Goal: Transaction & Acquisition: Subscribe to service/newsletter

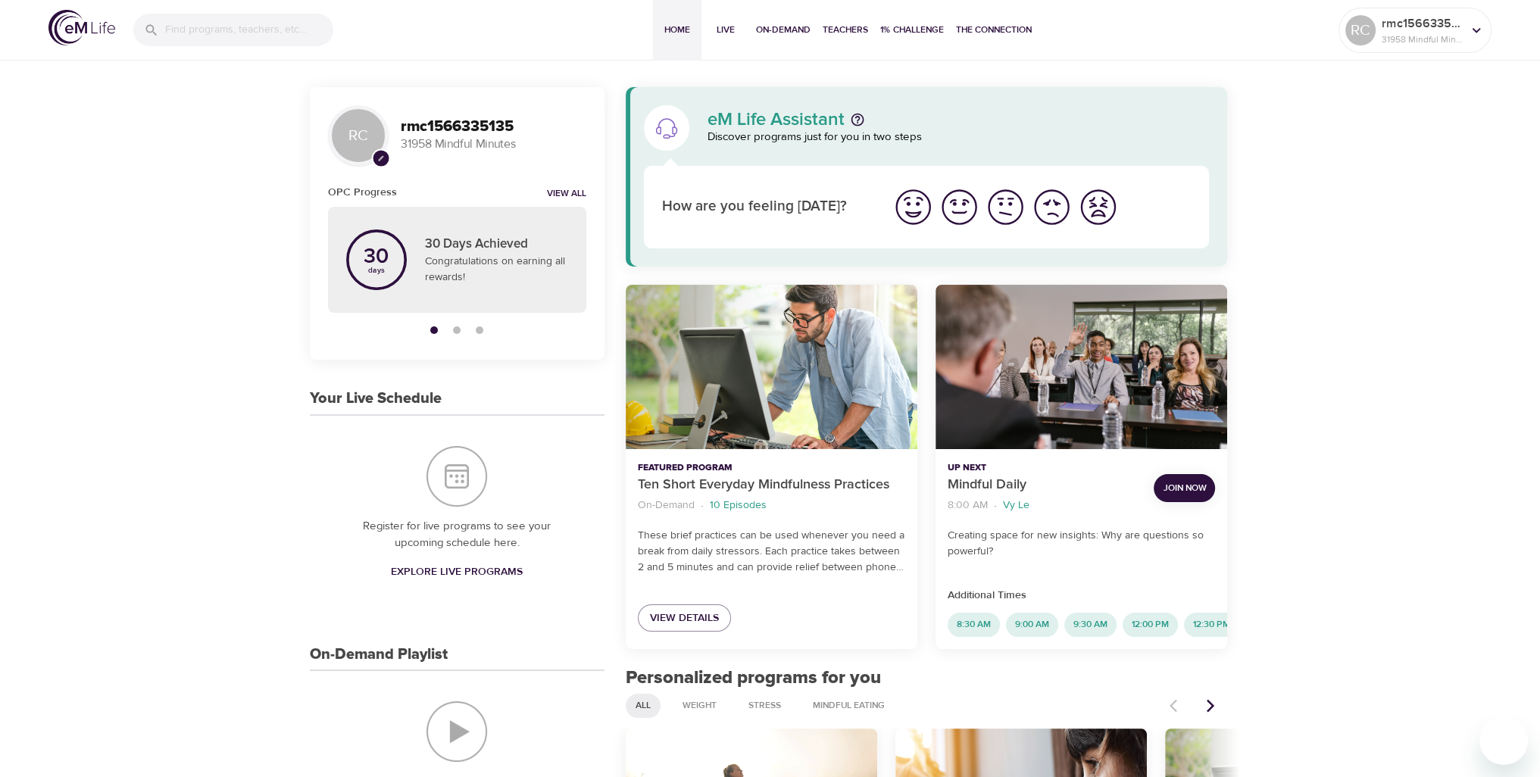
click at [916, 207] on img "I'm feeling great" at bounding box center [914, 207] width 42 height 42
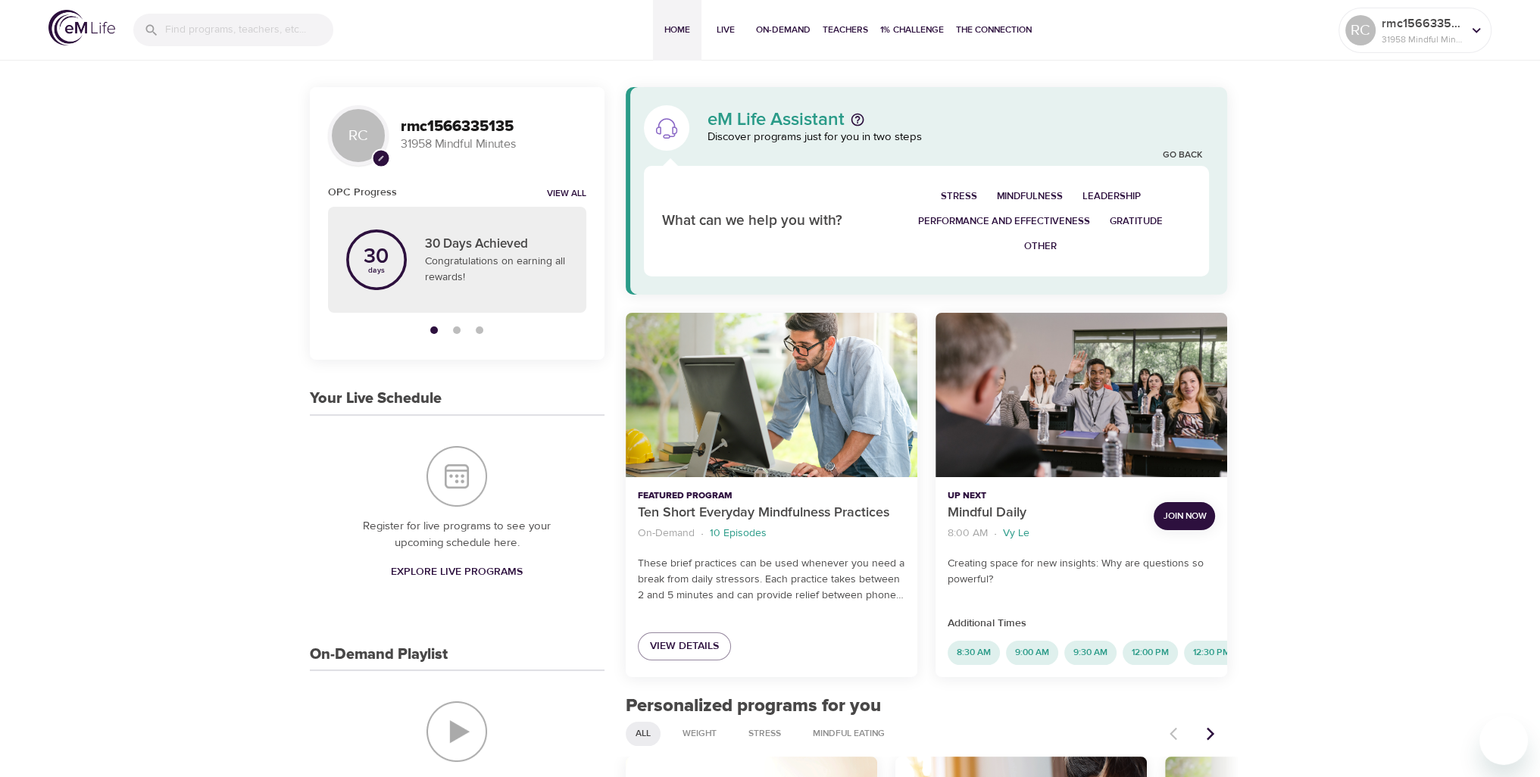
click at [1019, 189] on span "Mindfulness" at bounding box center [1030, 196] width 66 height 17
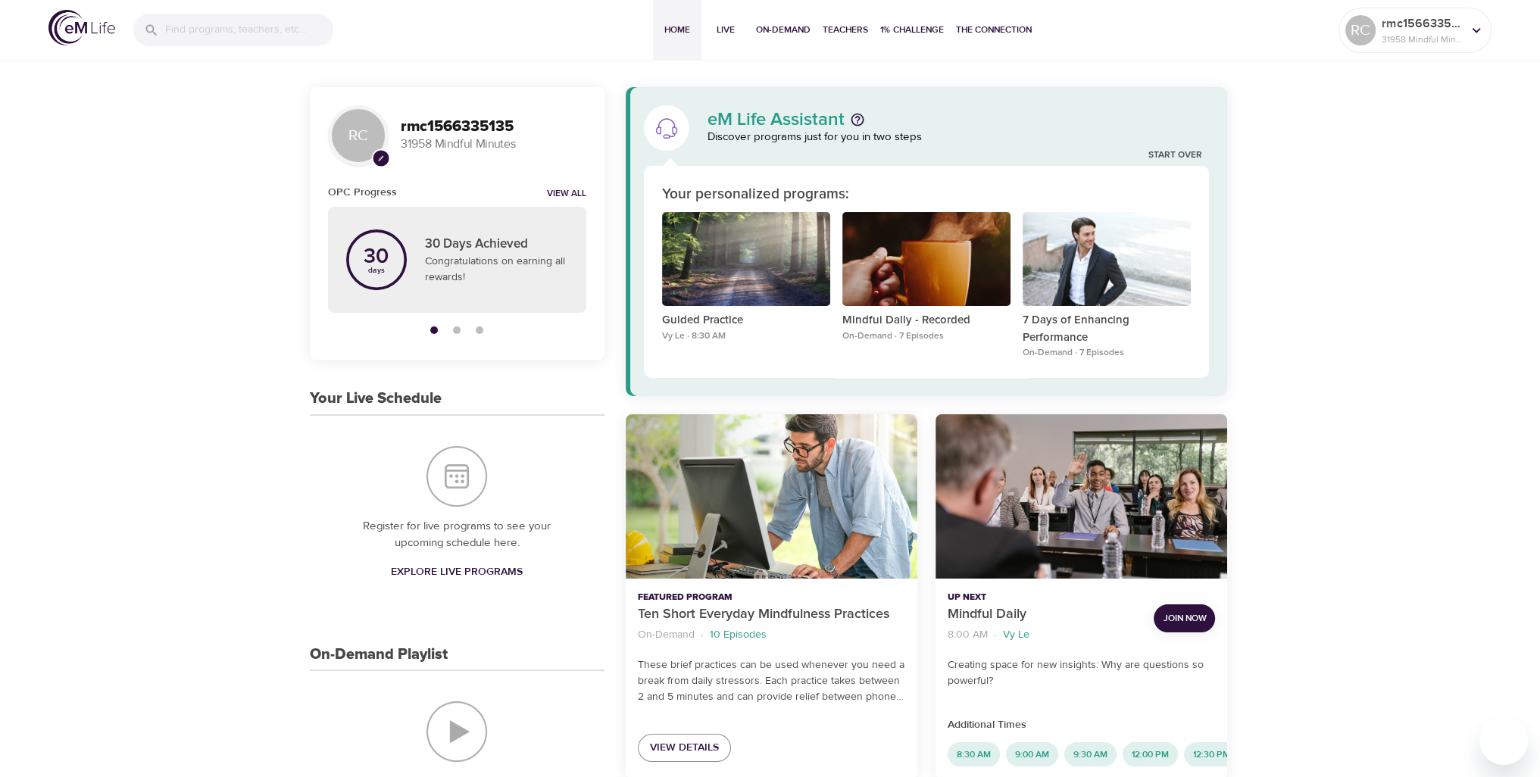
click at [1183, 614] on span "Join Now" at bounding box center [1184, 619] width 43 height 16
